Goal: Complete application form

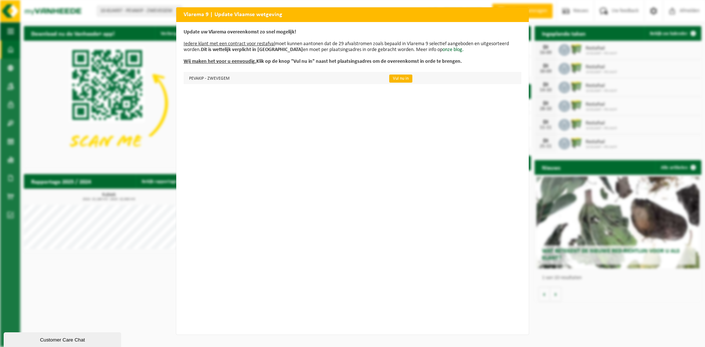
click at [397, 80] on link "Vul nu in" at bounding box center [400, 79] width 23 height 8
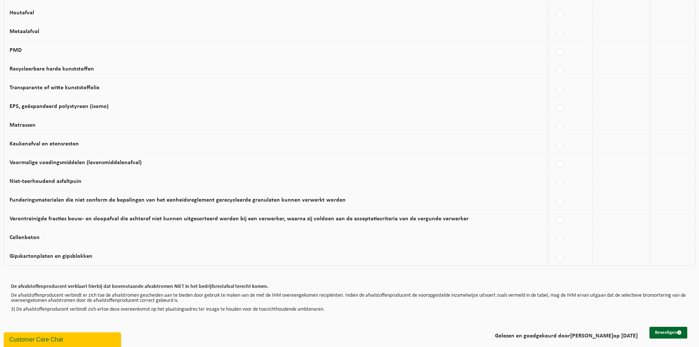
scroll to position [392, 0]
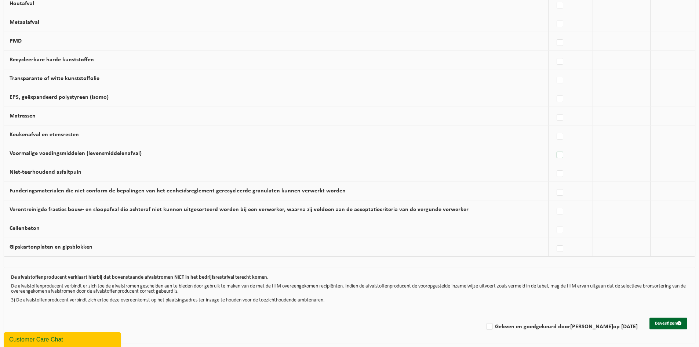
click at [557, 155] on label at bounding box center [560, 155] width 10 height 11
click at [554, 146] on input "Voormalige voedingsmiddelen (levensmiddelenafval)" at bounding box center [554, 146] width 0 height 0
checkbox input "true"
click at [659, 324] on button "Bevestigen" at bounding box center [669, 324] width 38 height 12
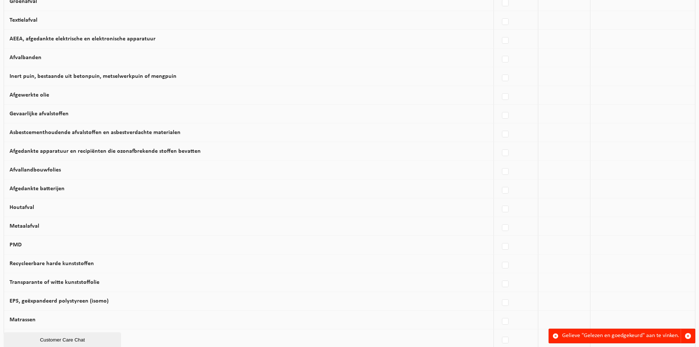
scroll to position [392, 0]
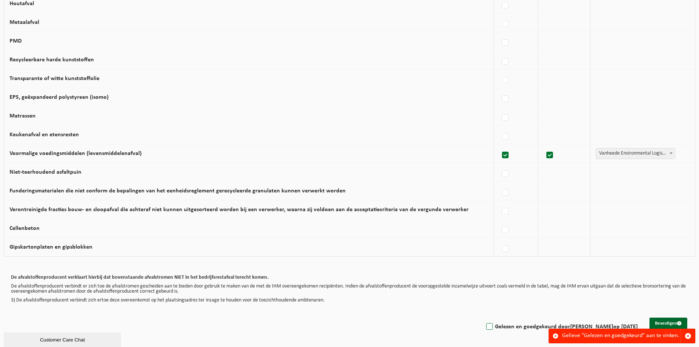
click at [485, 326] on label "Gelezen en goedgekeurd door [PERSON_NAME] op [DATE]" at bounding box center [561, 326] width 153 height 11
click at [483, 318] on input "Gelezen en goedgekeurd door [PERSON_NAME] op [DATE]" at bounding box center [483, 317] width 0 height 0
checkbox input "true"
click at [660, 321] on button "Bevestigen" at bounding box center [669, 324] width 38 height 12
